Goal: Information Seeking & Learning: Learn about a topic

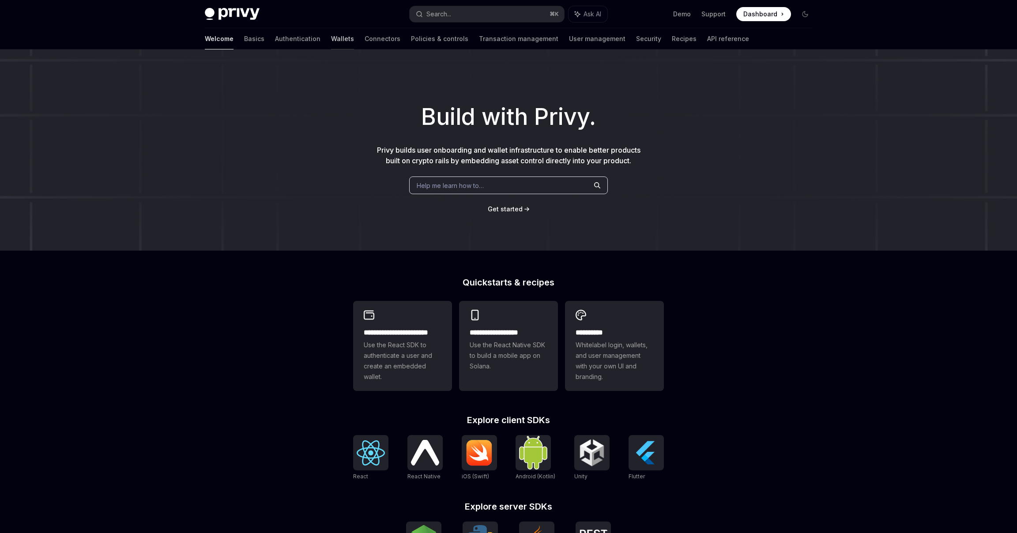
click at [331, 38] on link "Wallets" at bounding box center [342, 38] width 23 height 21
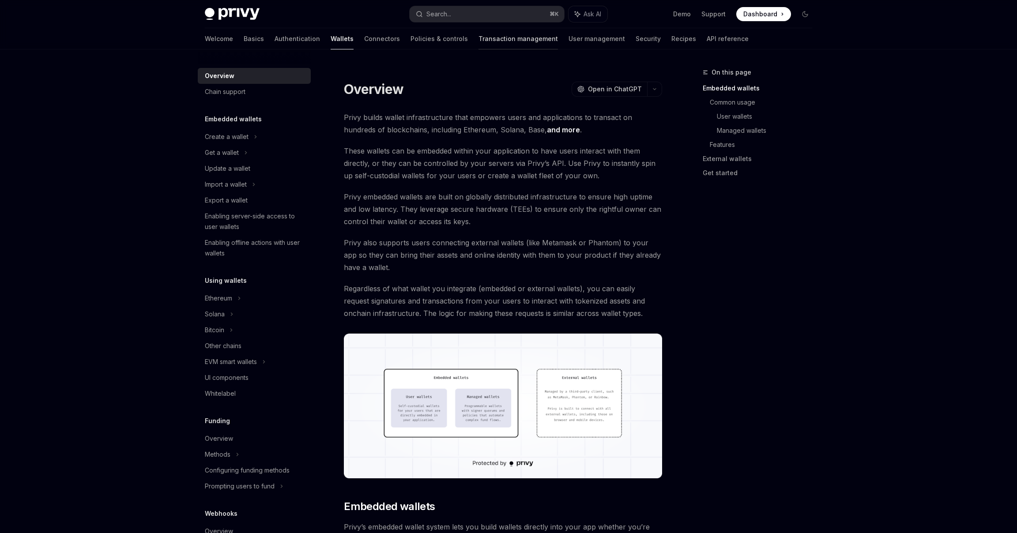
click at [487, 41] on link "Transaction management" at bounding box center [517, 38] width 79 height 21
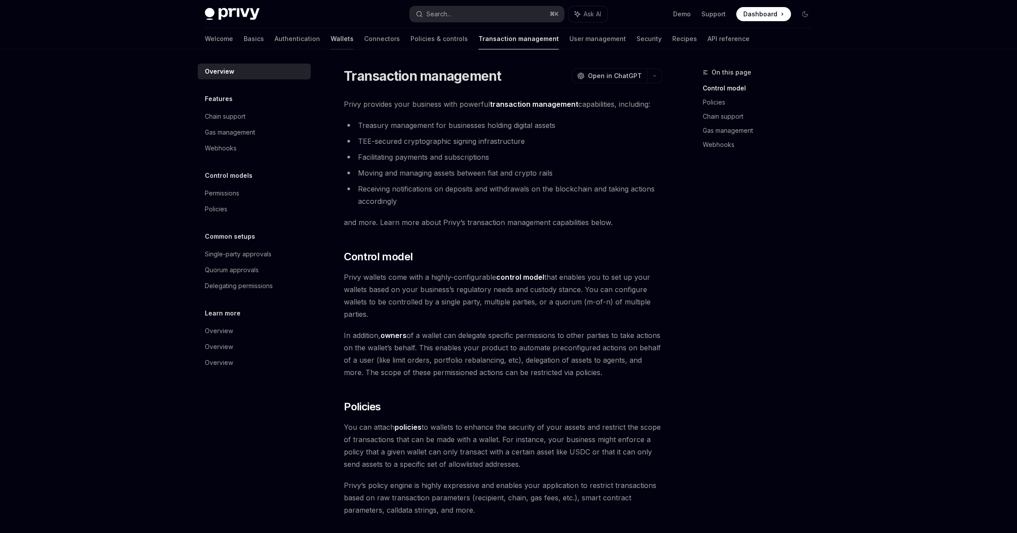
click at [331, 41] on link "Wallets" at bounding box center [342, 38] width 23 height 21
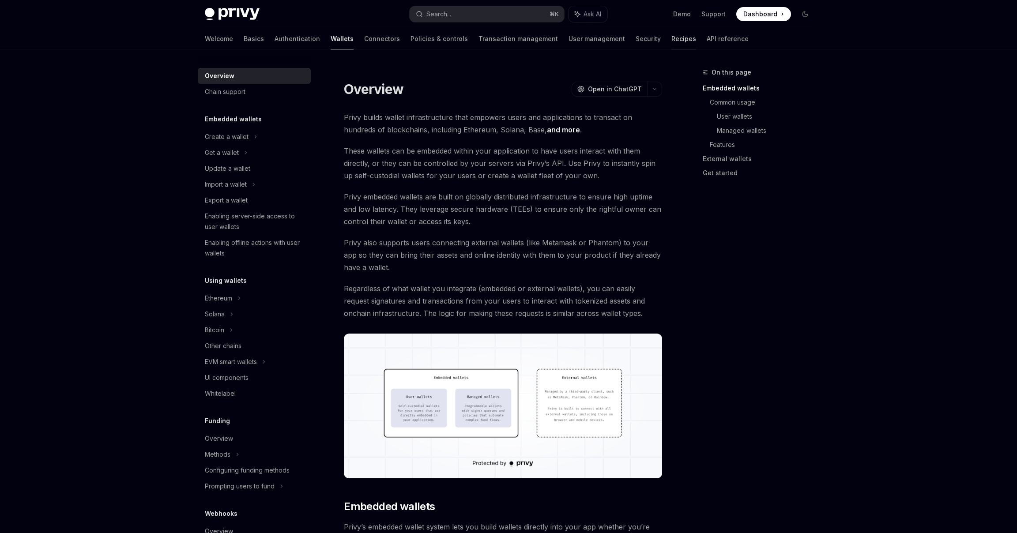
click at [671, 42] on link "Recipes" at bounding box center [683, 38] width 25 height 21
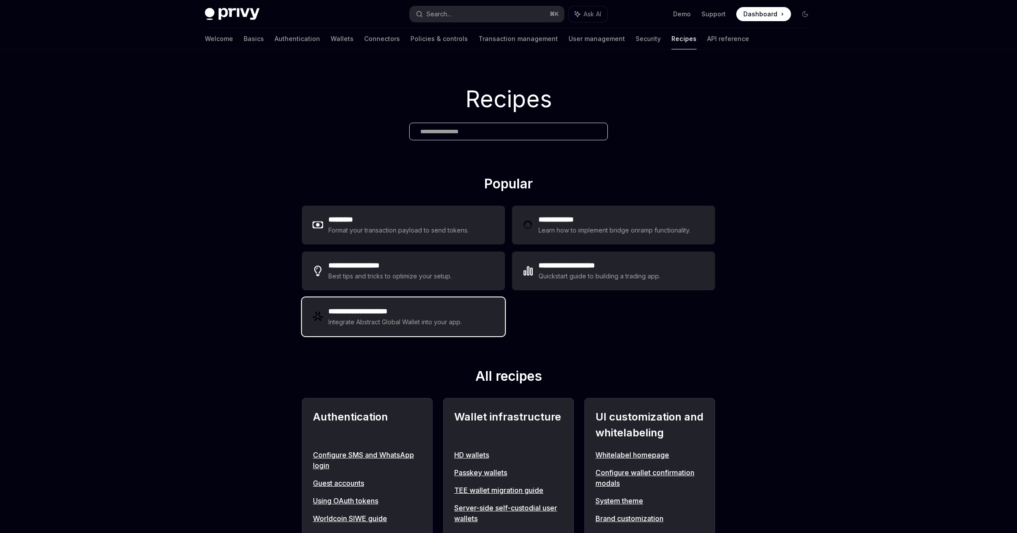
click at [440, 327] on div "Integrate Abstract Global Wallet into your app." at bounding box center [395, 322] width 134 height 11
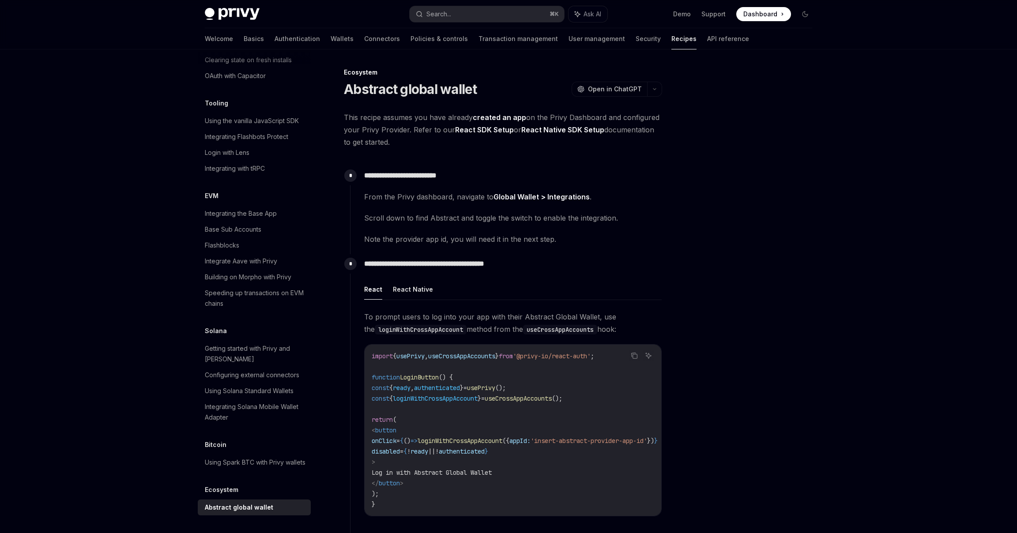
type textarea "*"
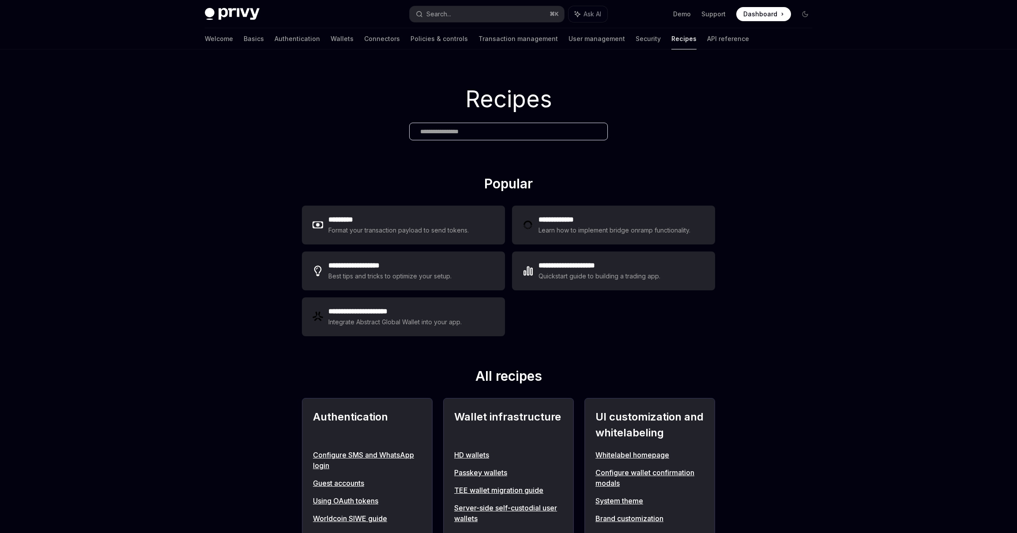
click at [504, 131] on input "text" at bounding box center [508, 131] width 177 height 9
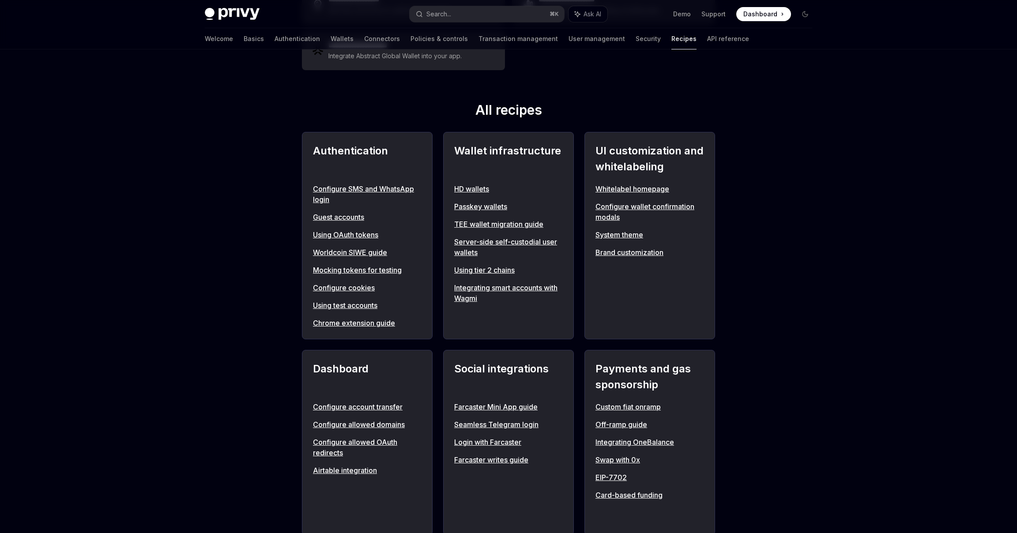
scroll to position [255, 0]
